Goal: Task Accomplishment & Management: Use online tool/utility

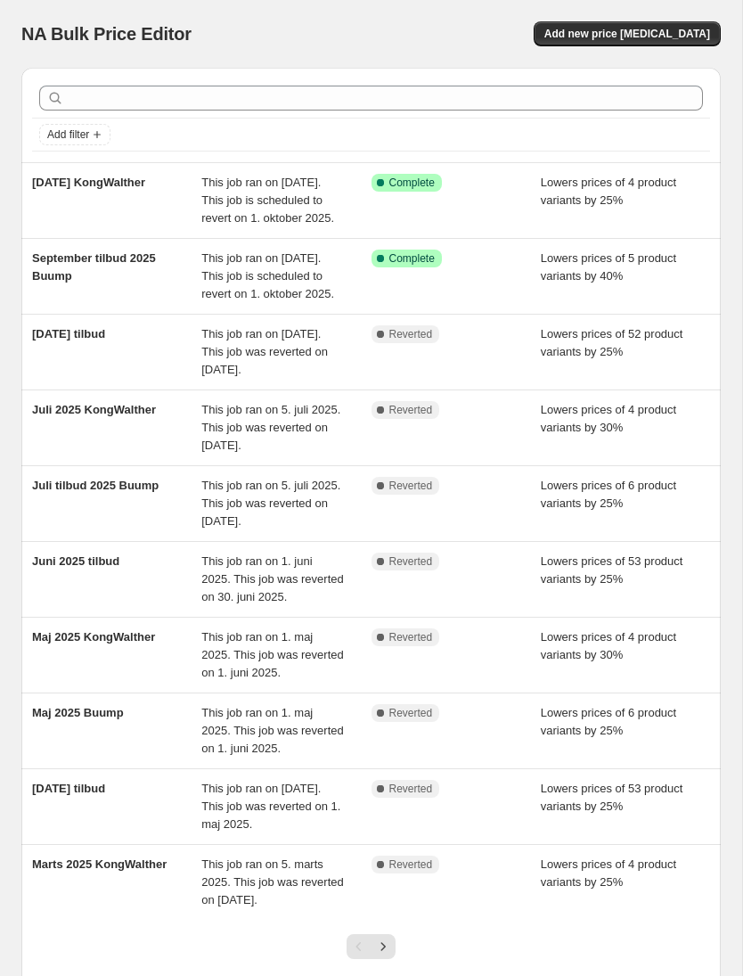
click at [103, 302] on div "September tilbud 2025 Buump" at bounding box center [116, 275] width 169 height 53
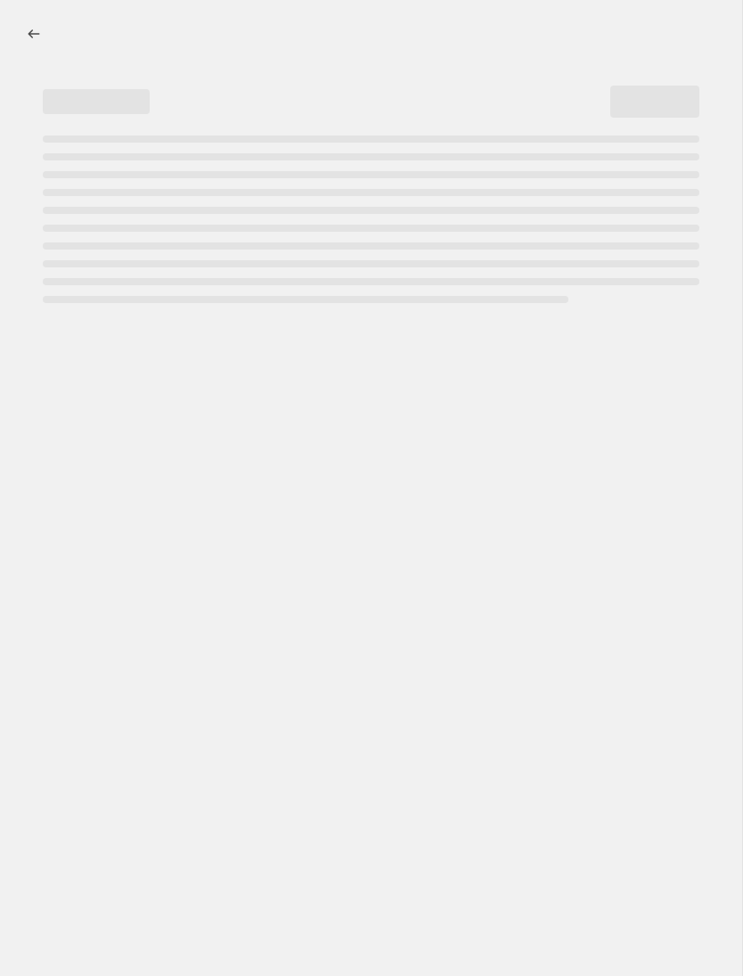
select select "percentage"
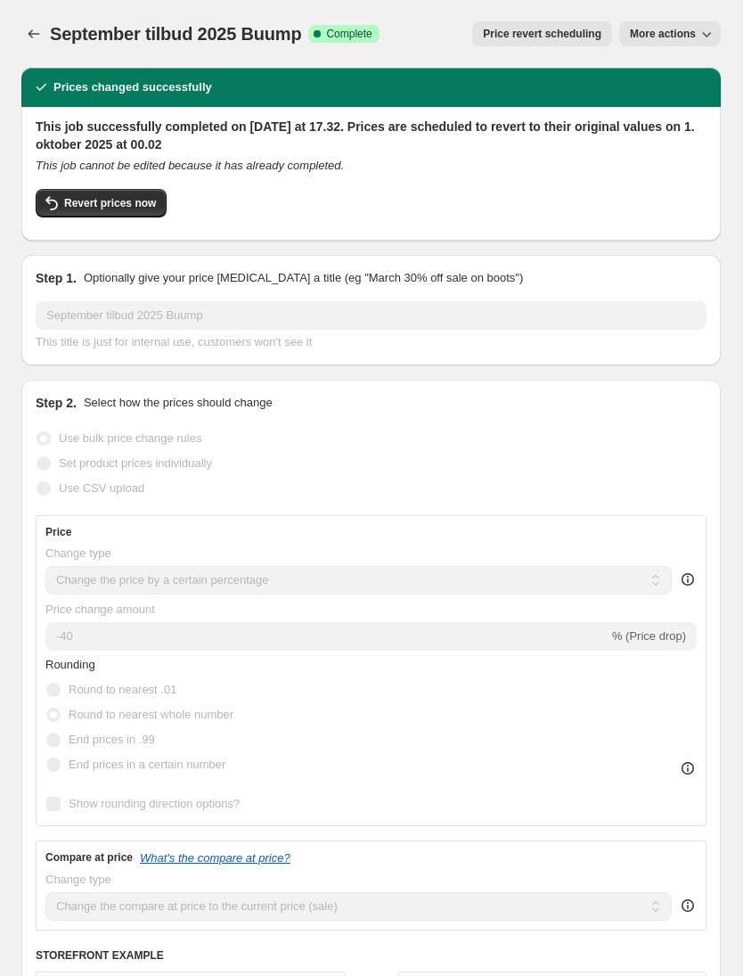
click at [699, 29] on icon "button" at bounding box center [707, 34] width 18 height 18
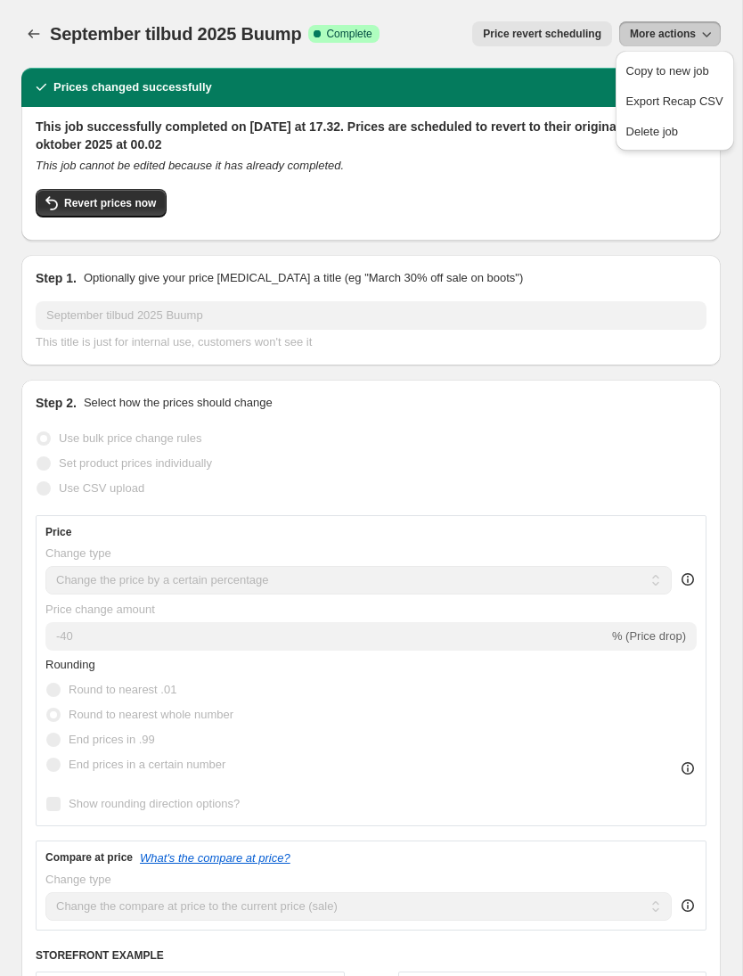
click at [689, 78] on span "Copy to new job" at bounding box center [667, 70] width 83 height 13
select select "percentage"
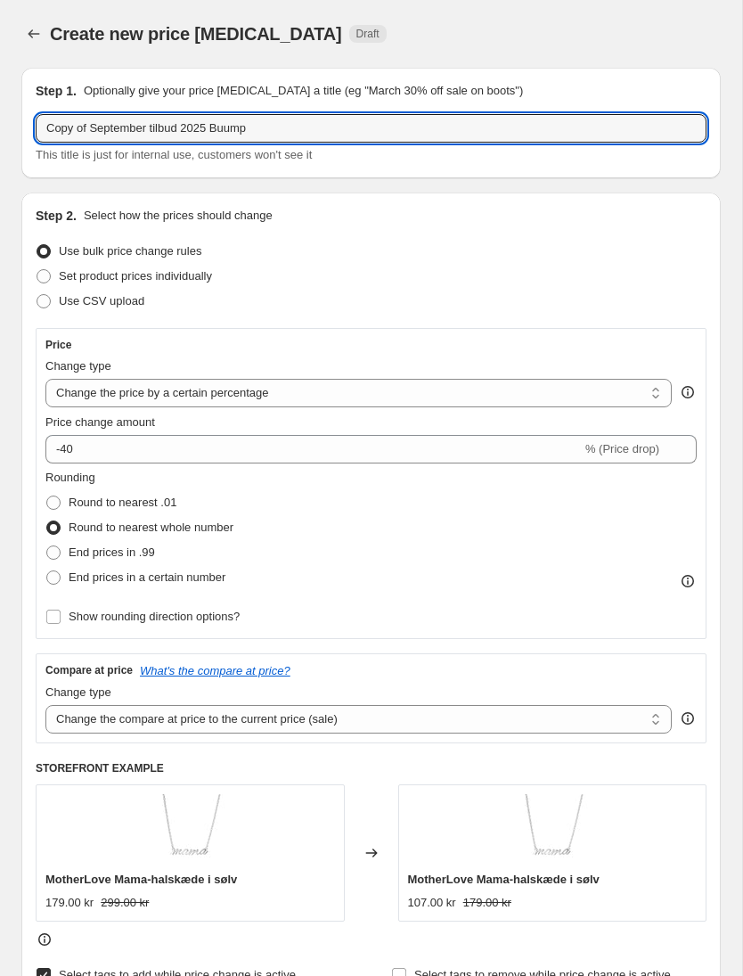
click at [88, 127] on input "Copy of September tilbud 2025 Buump" at bounding box center [371, 128] width 671 height 29
click at [236, 127] on input "September tilbud 2025 Buump" at bounding box center [371, 128] width 671 height 29
type input "September tilbud 2025 Buump 2"
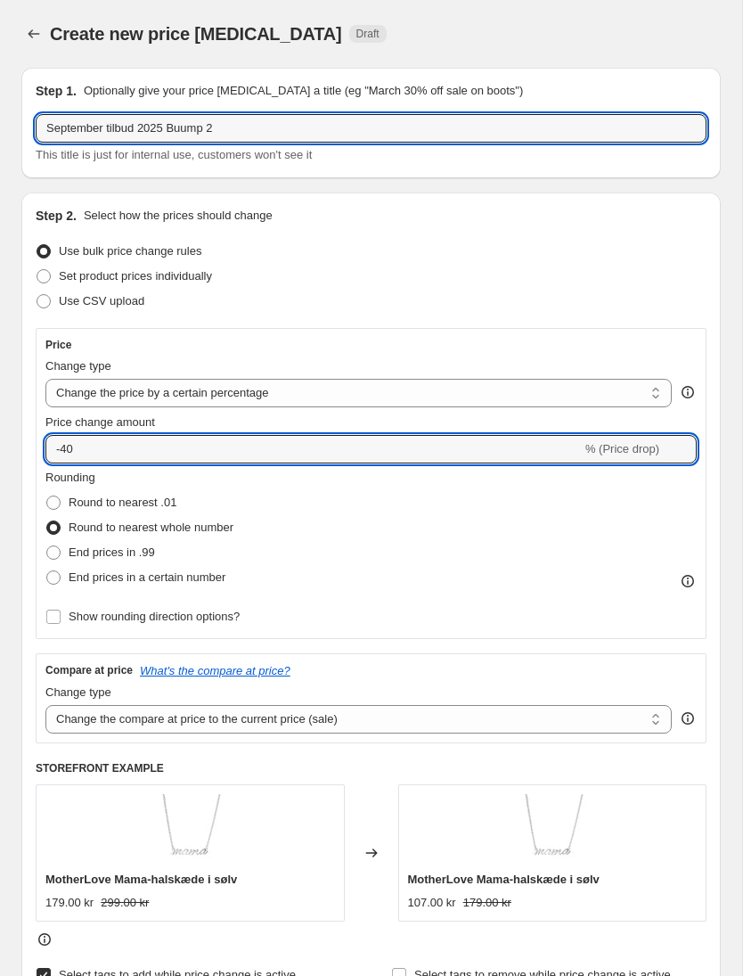
click at [455, 442] on input "-40" at bounding box center [313, 449] width 536 height 29
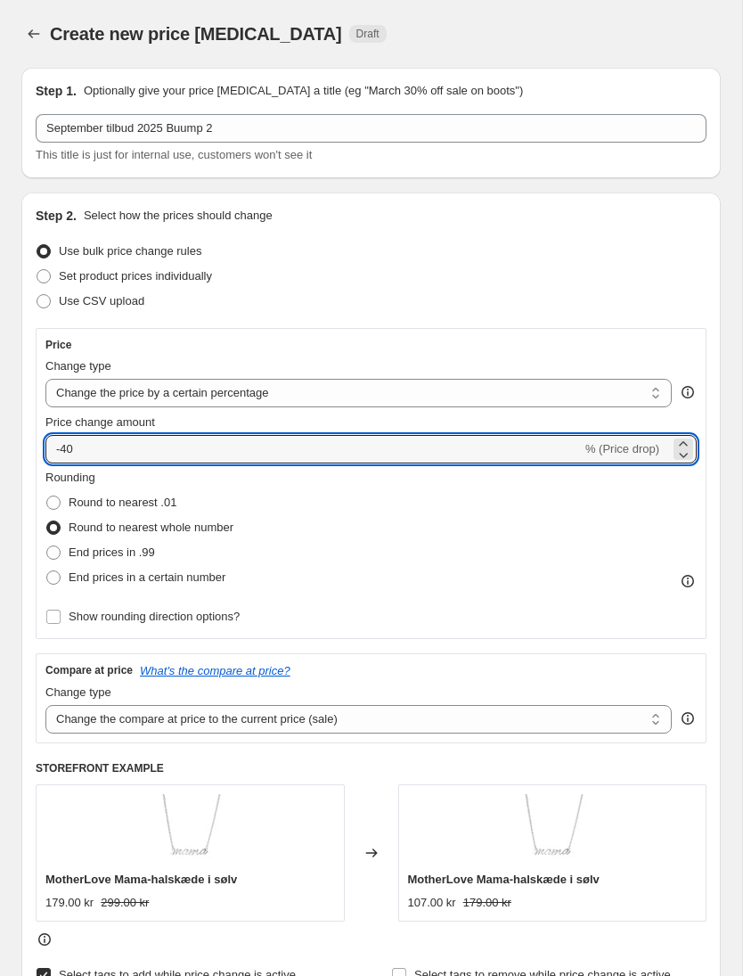
type input "-4"
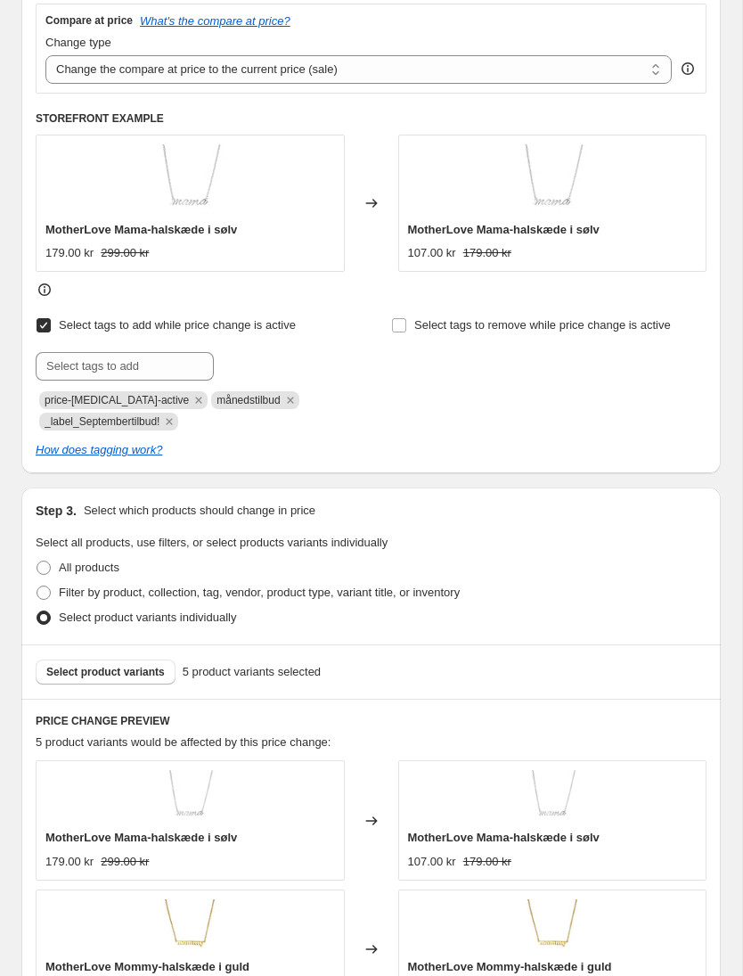
scroll to position [655, 0]
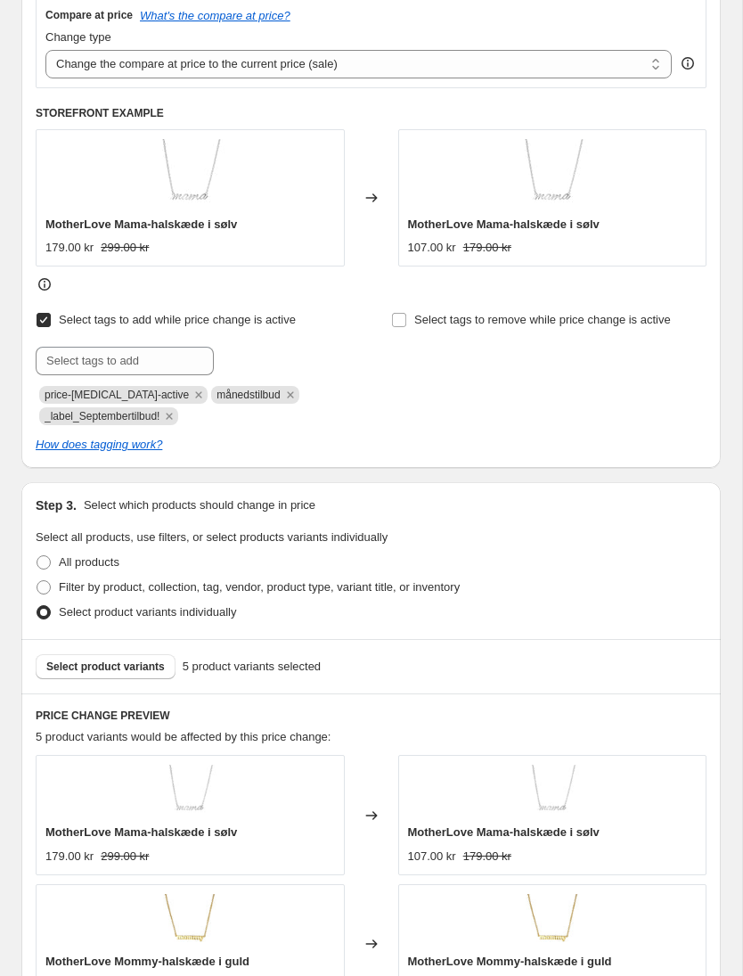
type input "-25"
click at [94, 675] on button "Select product variants" at bounding box center [106, 666] width 140 height 25
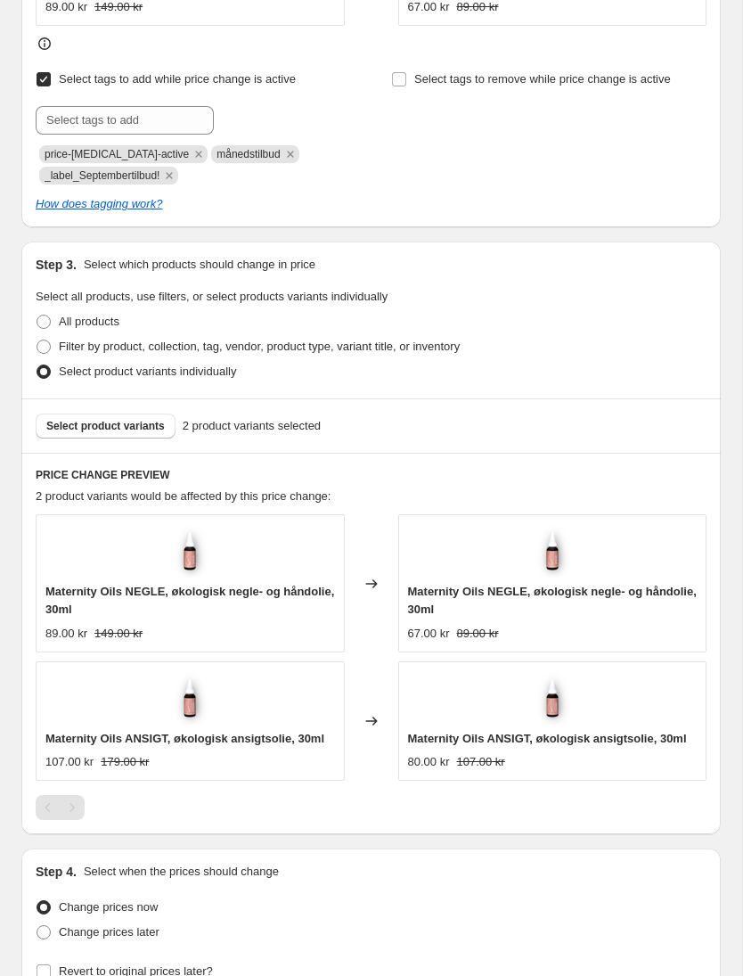
scroll to position [935, 0]
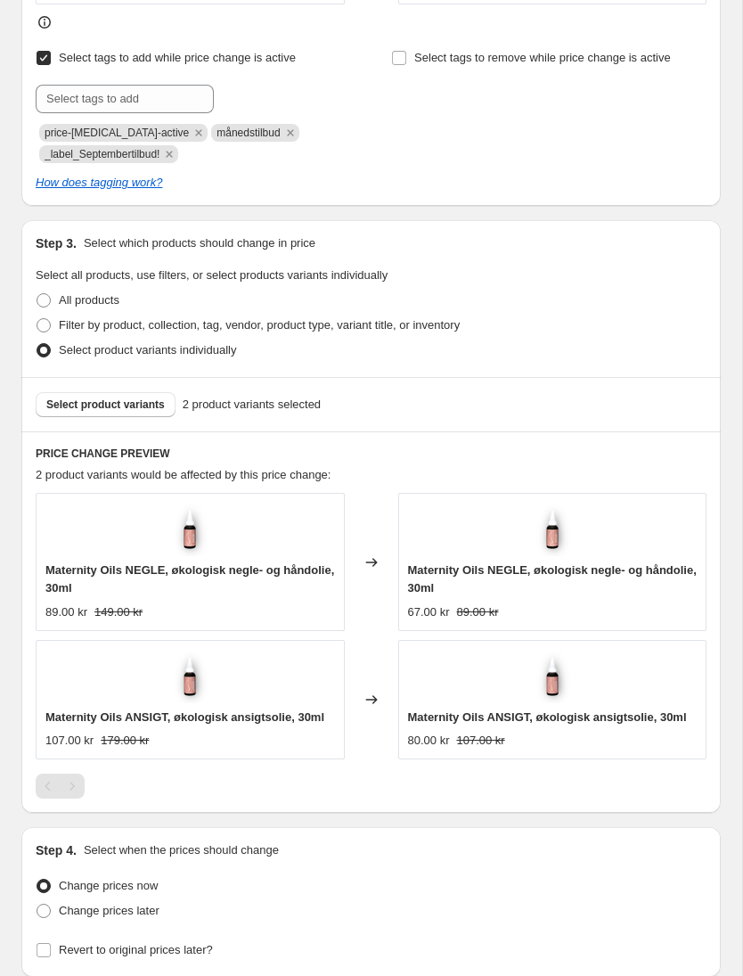
click at [88, 417] on button "Select product variants" at bounding box center [106, 404] width 140 height 25
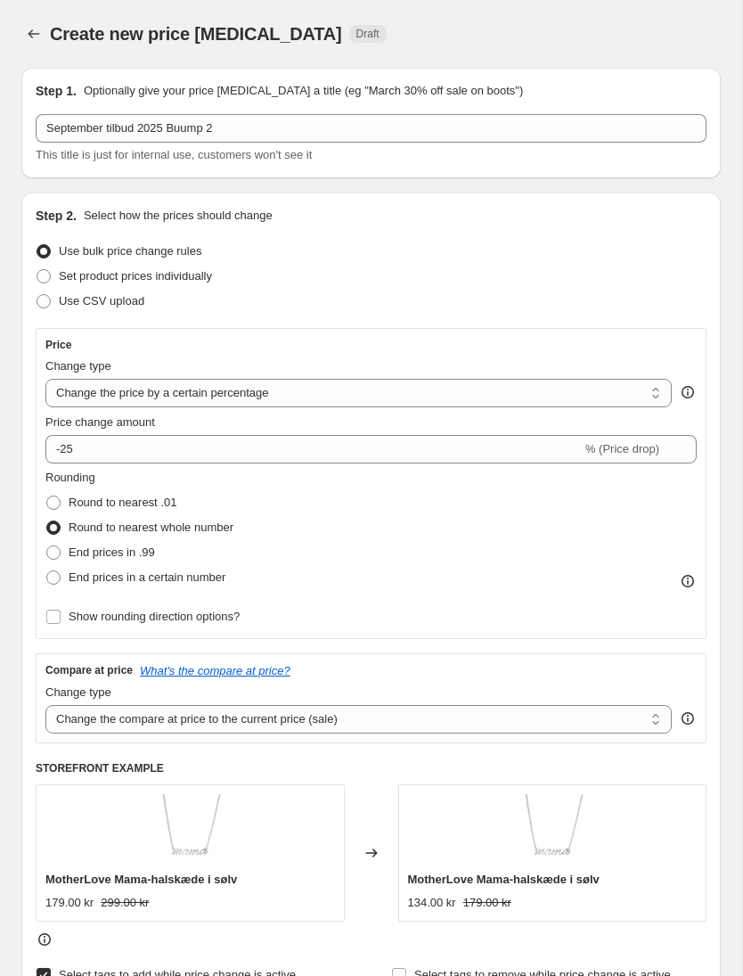
scroll to position [0, 0]
click at [56, 613] on input "Show rounding direction options?" at bounding box center [53, 616] width 14 height 14
checkbox input "true"
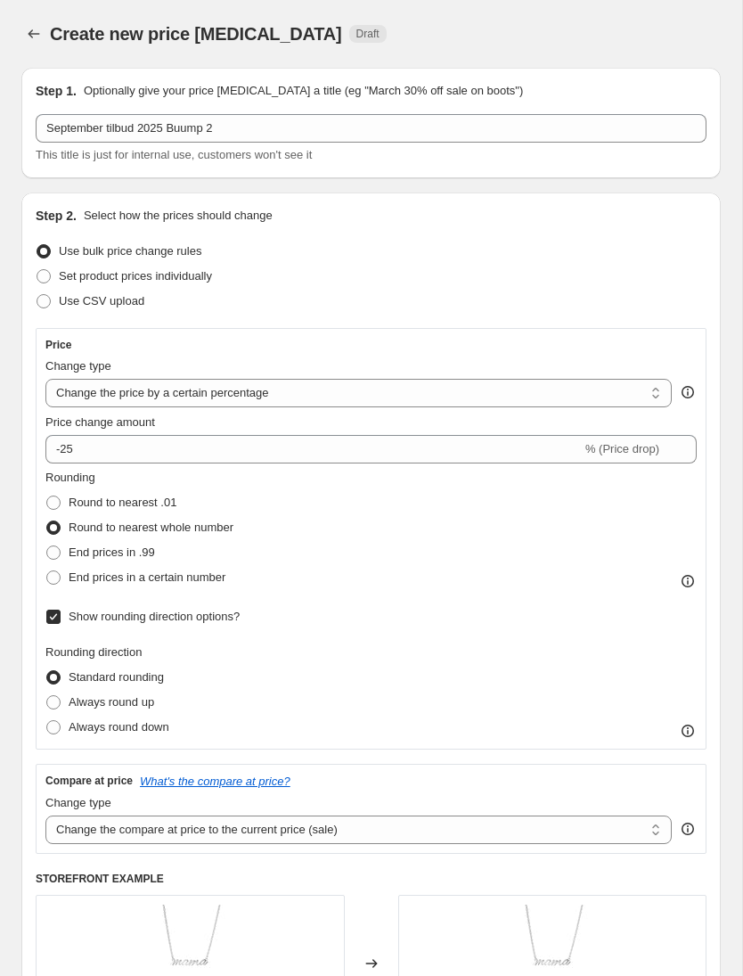
click at [56, 724] on span at bounding box center [53, 727] width 14 height 14
click at [47, 721] on input "Always round down" at bounding box center [46, 720] width 1 height 1
radio input "true"
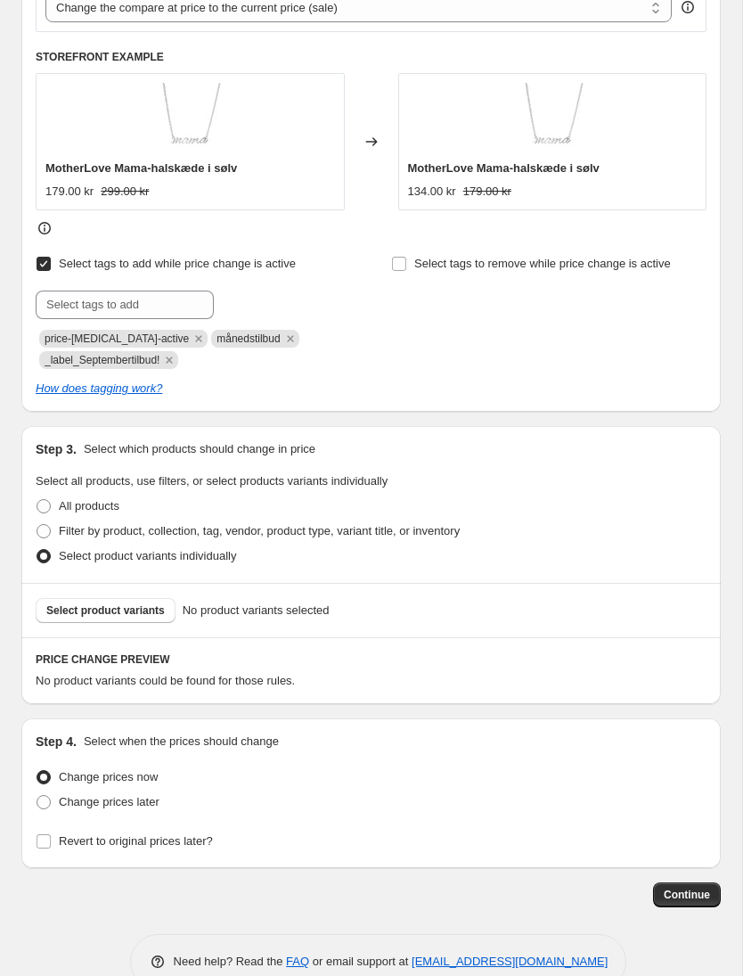
scroll to position [854, 0]
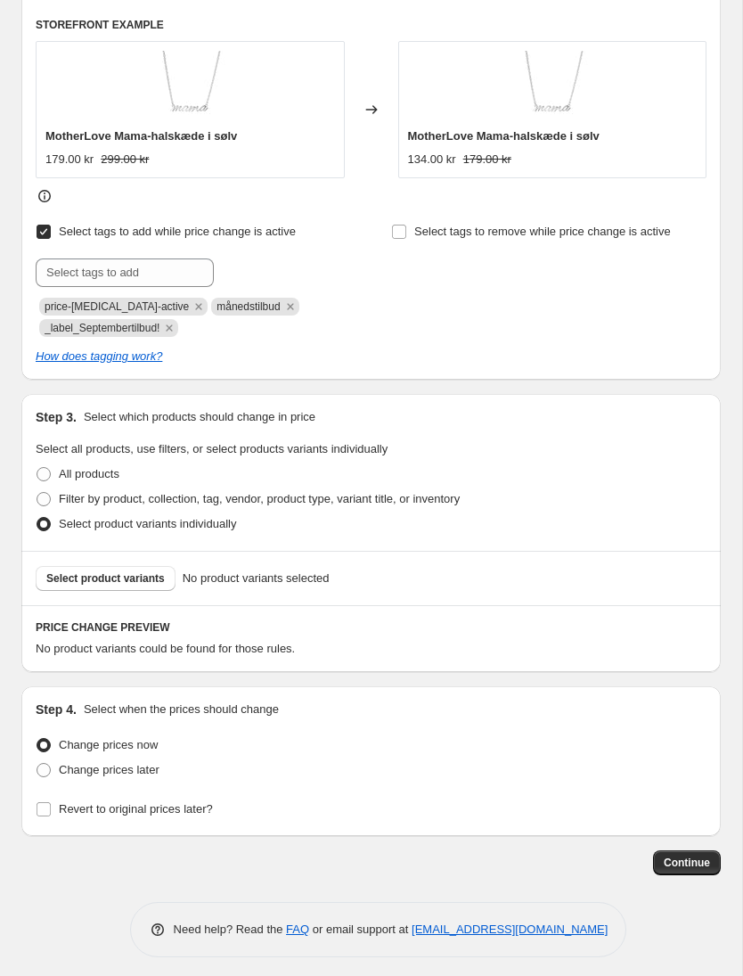
click at [84, 587] on button "Select product variants" at bounding box center [106, 578] width 140 height 25
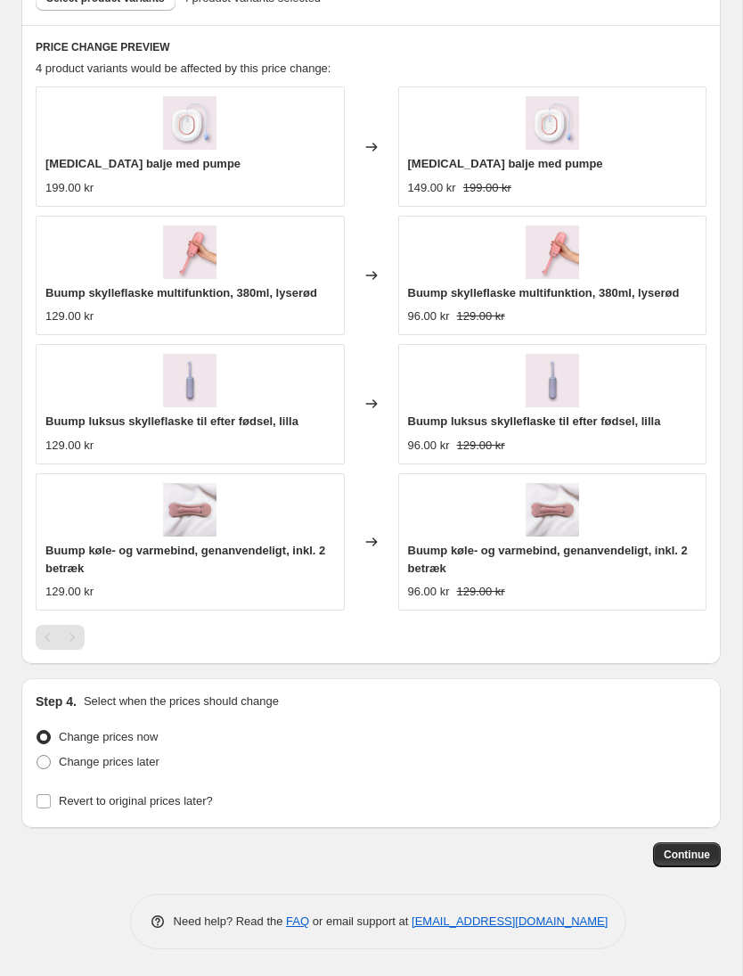
scroll to position [1435, 0]
click at [49, 800] on input "Revert to original prices later?" at bounding box center [44, 801] width 14 height 14
checkbox input "true"
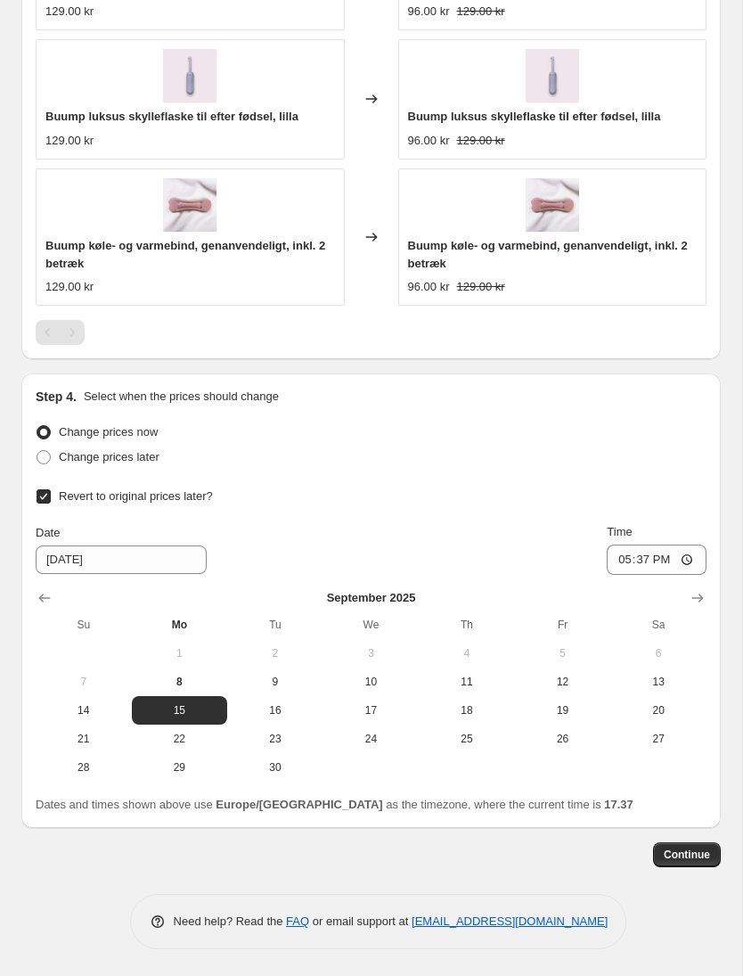
scroll to position [1738, 0]
click at [699, 600] on icon "Show next month, October 2025" at bounding box center [698, 599] width 18 height 18
click at [377, 656] on span "1" at bounding box center [372, 654] width 82 height 14
type input "10/1/2025"
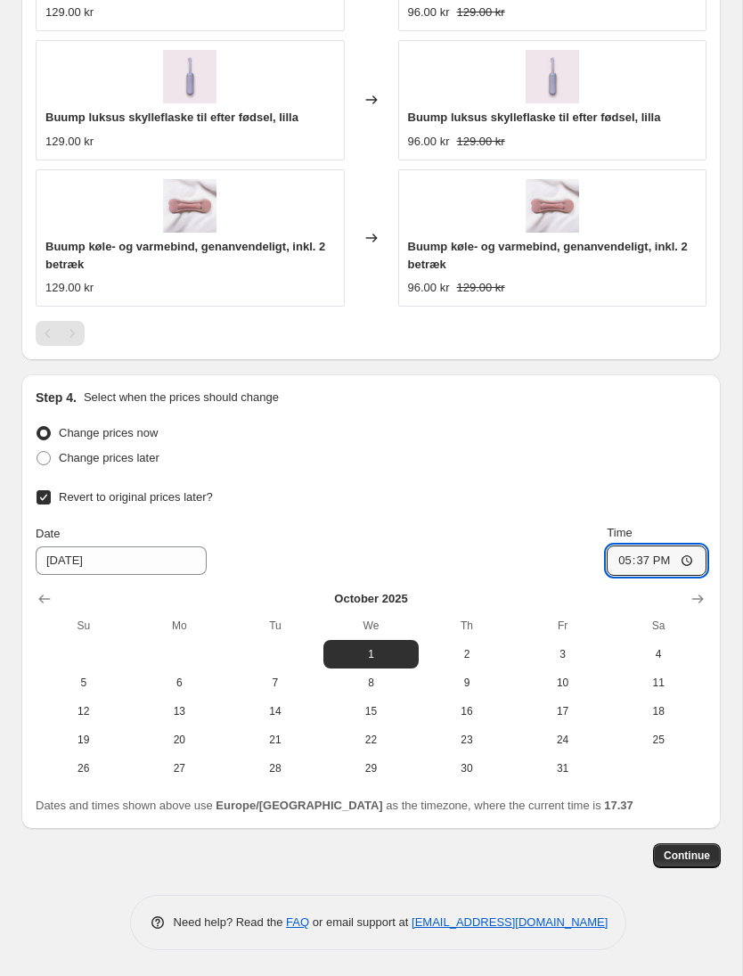
click at [670, 558] on input "17:37" at bounding box center [657, 560] width 100 height 30
type input "00:37"
click at [693, 857] on span "Continue" at bounding box center [687, 855] width 46 height 14
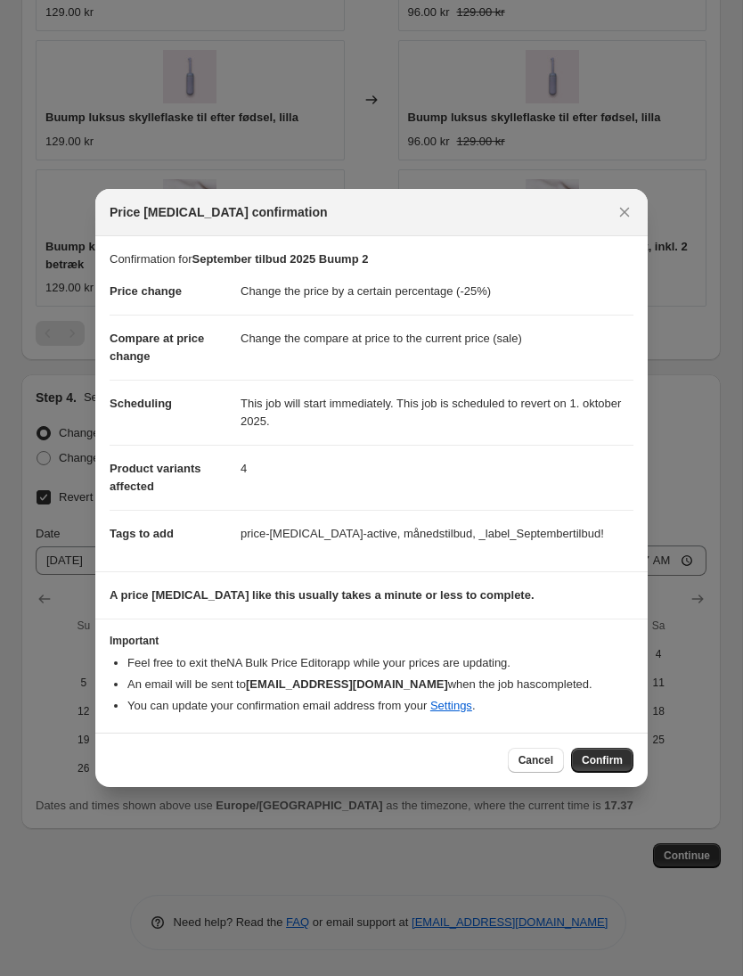
click at [614, 758] on span "Confirm" at bounding box center [602, 760] width 41 height 14
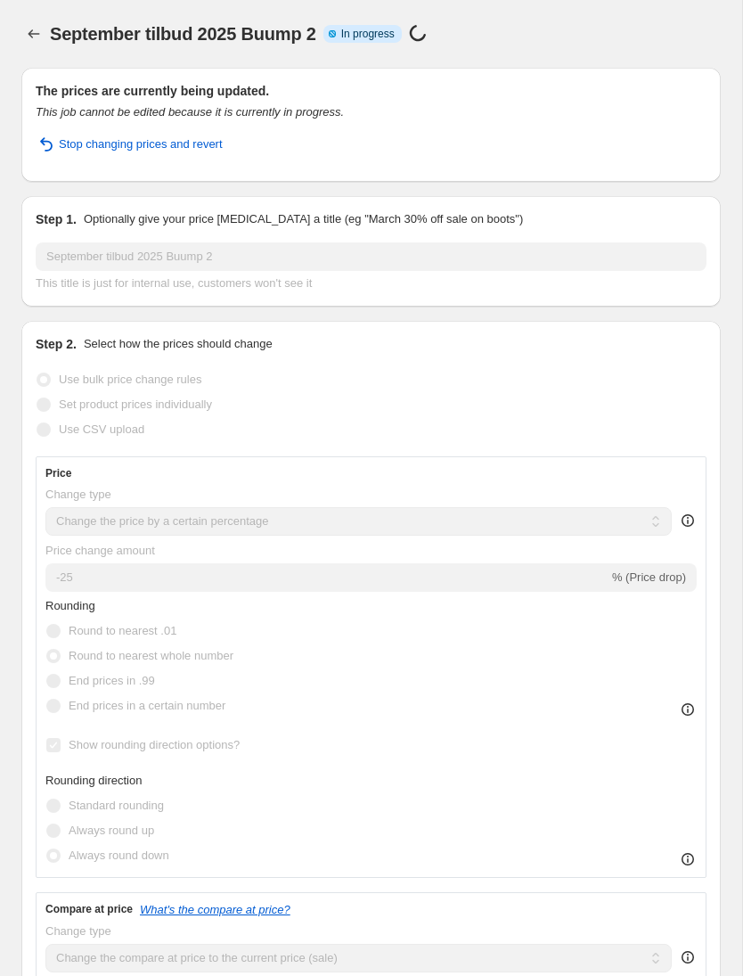
select select "percentage"
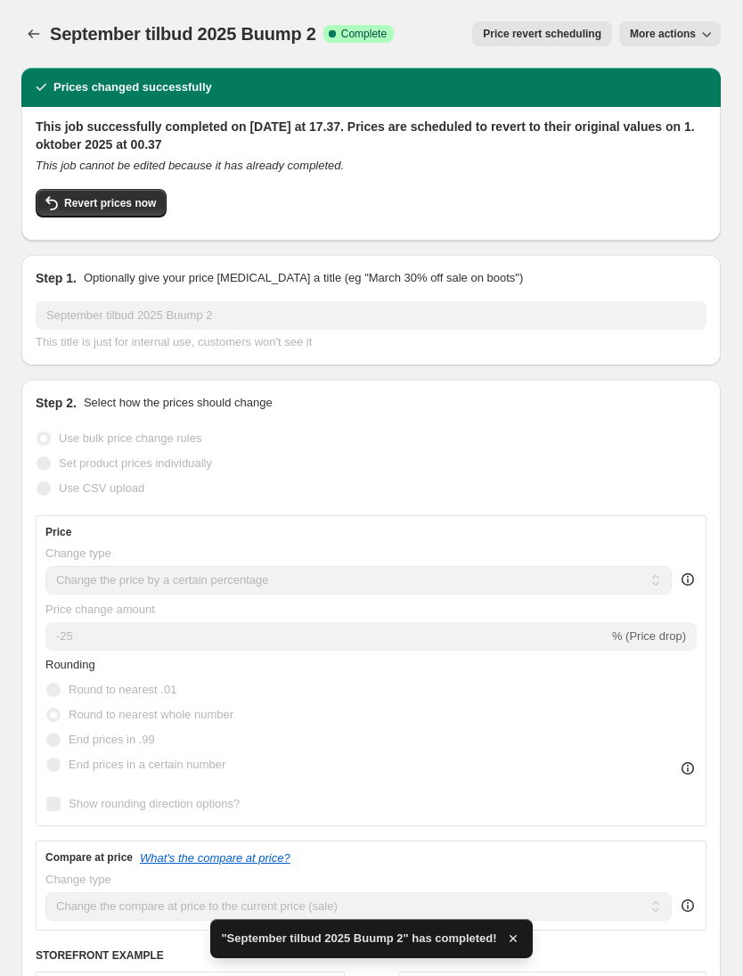
click at [45, 32] on button "Price change jobs" at bounding box center [33, 33] width 25 height 25
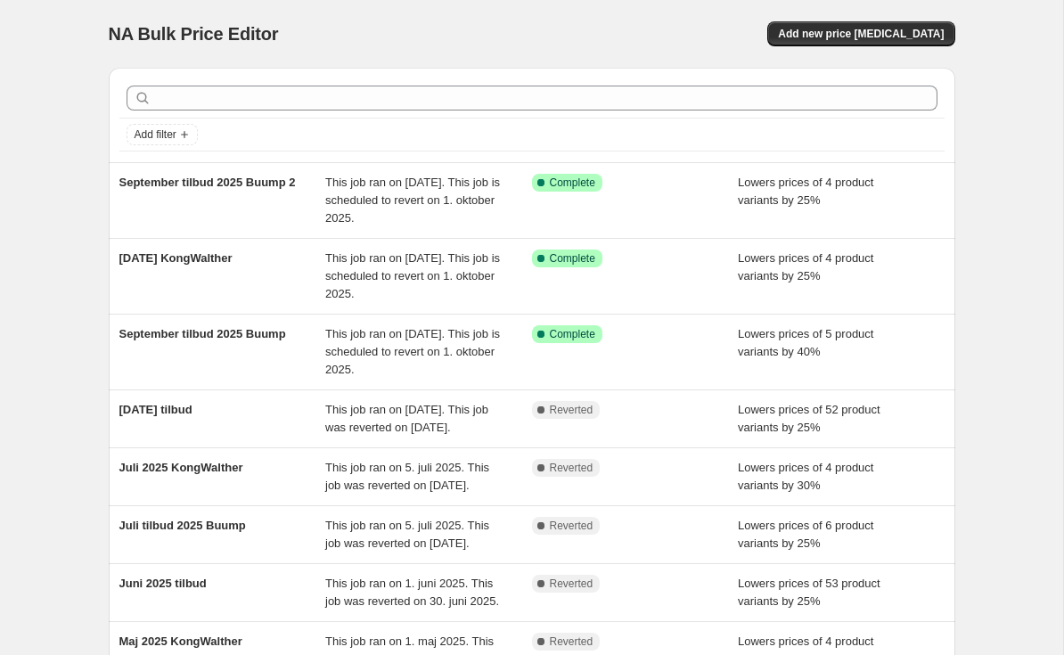
click at [70, 102] on div "NA Bulk Price Editor. This page is ready NA Bulk Price Editor Add new price cha…" at bounding box center [531, 485] width 1063 height 971
click at [742, 228] on div "NA Bulk Price Editor. This page is ready NA Bulk Price Editor Add new price cha…" at bounding box center [531, 485] width 1063 height 971
click at [166, 203] on div "September tilbud 2025 Buump 2" at bounding box center [222, 200] width 207 height 53
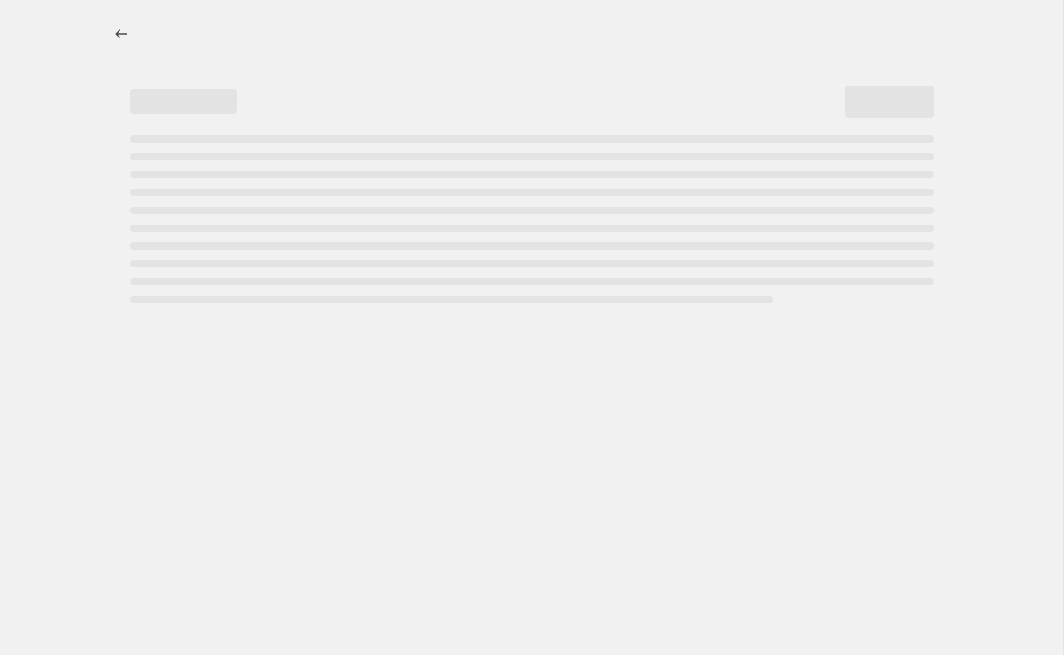
select select "percentage"
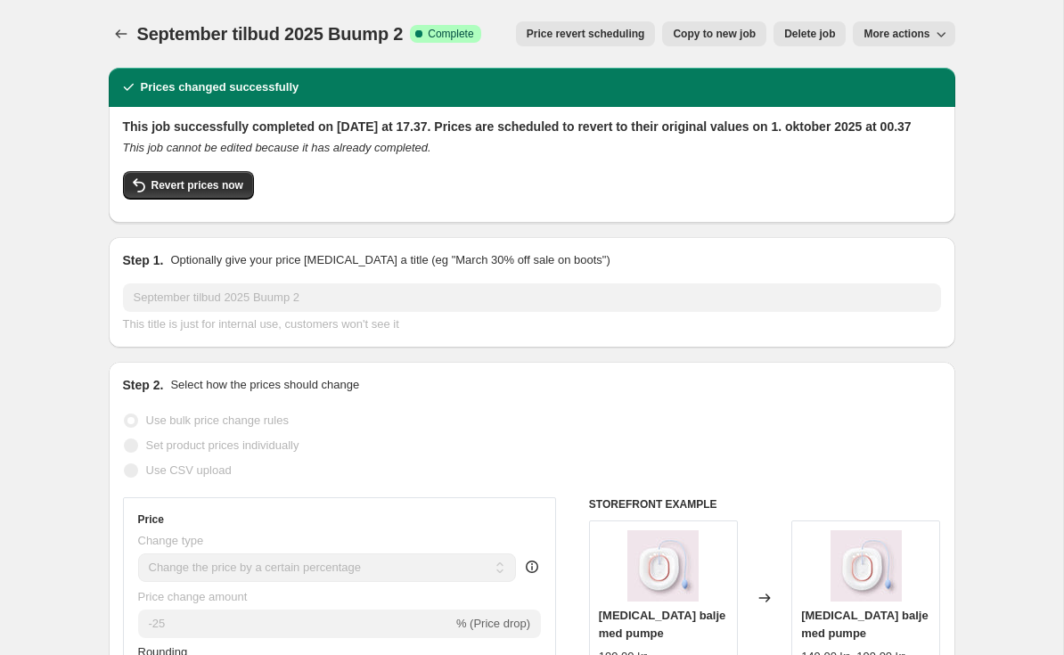
click at [132, 29] on button "Price change jobs" at bounding box center [121, 33] width 25 height 25
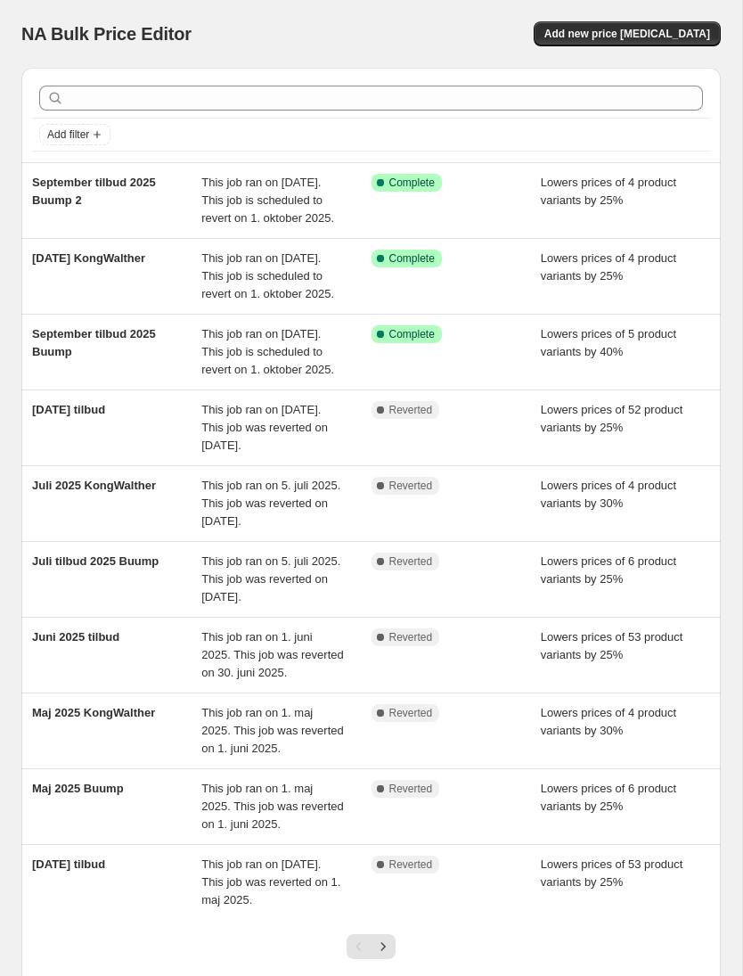
click at [108, 37] on span "NA Bulk Price Editor" at bounding box center [106, 34] width 170 height 20
